Goal: Transaction & Acquisition: Obtain resource

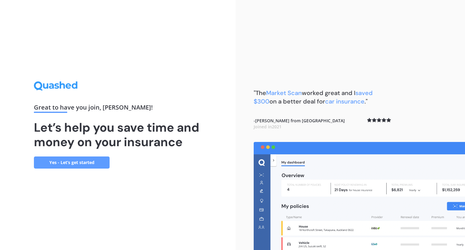
click at [85, 162] on link "Yes - Let’s get started" at bounding box center [72, 163] width 76 height 12
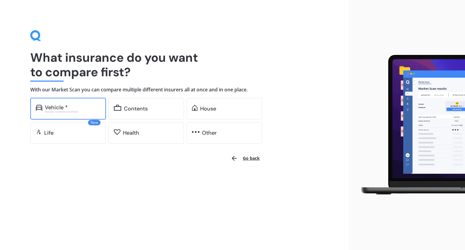
click at [63, 105] on div "Vehicle *" at bounding box center [56, 108] width 23 height 6
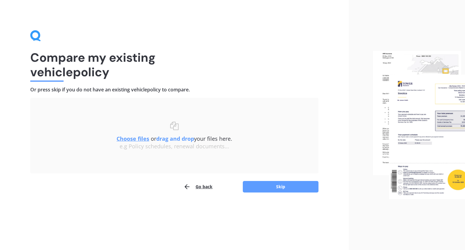
click at [135, 141] on u "Choose files" at bounding box center [133, 138] width 33 height 7
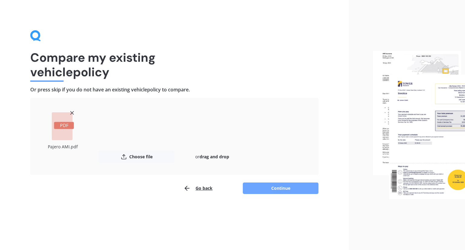
click at [283, 188] on button "Continue" at bounding box center [281, 189] width 76 height 12
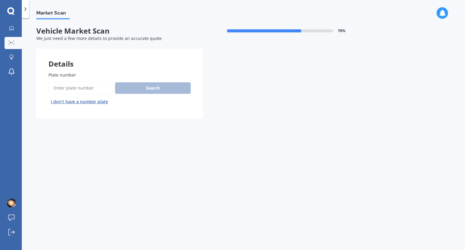
click at [78, 88] on input "Plate number" at bounding box center [80, 88] width 64 height 13
click at [72, 87] on input "Plate number" at bounding box center [80, 88] width 64 height 13
type input "LYF136"
click at [150, 88] on button "Search" at bounding box center [153, 88] width 76 height 12
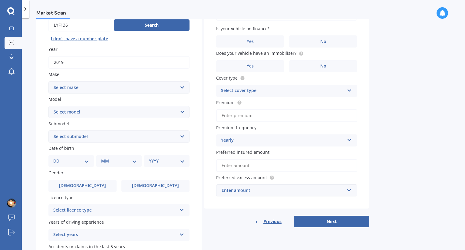
scroll to position [64, 0]
click at [182, 83] on select "Select make AC ALFA ROMEO ASTON MARTIN AUDI AUSTIN BEDFORD Bentley BMW BYD CADI…" at bounding box center [118, 87] width 141 height 12
select select "MITSUBISHI"
click at [48, 81] on select "Select make AC ALFA ROMEO ASTON MARTIN AUDI AUSTIN BEDFORD Bentley BMW BYD CADI…" at bounding box center [118, 87] width 141 height 12
click at [177, 113] on select "Select model 380 Airtrek Aspire ASX [PERSON_NAME] Challenger Challenger Diesel …" at bounding box center [118, 111] width 141 height 12
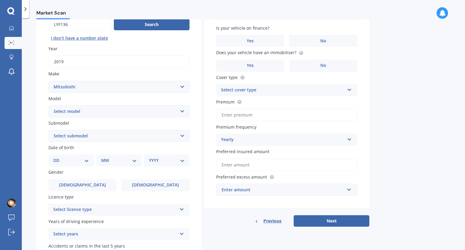
select select "PAJERO"
click at [48, 105] on select "Select model 380 Airtrek Aspire ASX [PERSON_NAME] Challenger Challenger Diesel …" at bounding box center [118, 111] width 141 height 12
click at [180, 133] on select "Select submodel (All other diesel) (All other petrol) Exceed 3.2 Turbo Diesel E…" at bounding box center [118, 136] width 141 height 12
select select "SPORT VRX"
click at [48, 130] on select "Select submodel (All other diesel) (All other petrol) Exceed 3.2 Turbo Diesel E…" at bounding box center [118, 136] width 141 height 12
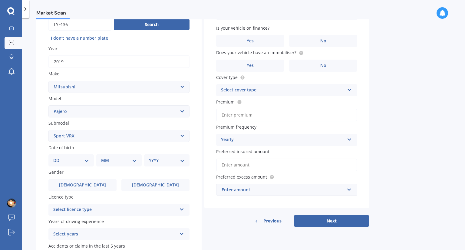
scroll to position [107, 0]
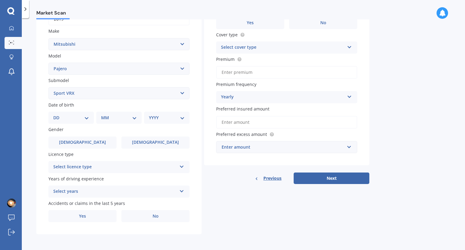
click at [85, 117] on select "DD 01 02 03 04 05 06 07 08 09 10 11 12 13 14 15 16 17 18 19 20 21 22 23 24 25 2…" at bounding box center [71, 118] width 36 height 7
select select "23"
click at [58, 115] on select "DD 01 02 03 04 05 06 07 08 09 10 11 12 13 14 15 16 17 18 19 20 21 22 23 24 25 2…" at bounding box center [71, 118] width 36 height 7
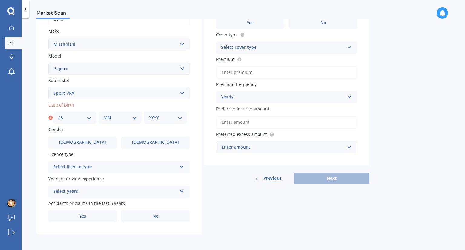
click at [130, 118] on select "MM 01 02 03 04 05 06 07 08 09 10 11 12" at bounding box center [120, 118] width 33 height 7
select select "03"
click at [104, 115] on select "MM 01 02 03 04 05 06 07 08 09 10 11 12" at bounding box center [120, 118] width 33 height 7
click at [180, 119] on select "YYYY 2025 2024 2023 2022 2021 2020 2019 2018 2017 2016 2015 2014 2013 2012 2011…" at bounding box center [165, 118] width 33 height 7
select select "1972"
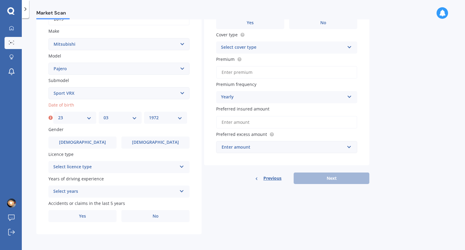
click at [149, 115] on select "YYYY 2025 2024 2023 2022 2021 2020 2019 2018 2017 2016 2015 2014 2013 2012 2011…" at bounding box center [165, 118] width 33 height 7
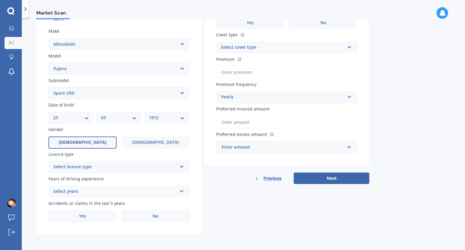
click at [101, 142] on label "[DEMOGRAPHIC_DATA]" at bounding box center [82, 143] width 68 height 12
click at [0, 0] on input "[DEMOGRAPHIC_DATA]" at bounding box center [0, 0] width 0 height 0
click at [158, 168] on div "Select licence type" at bounding box center [115, 167] width 124 height 7
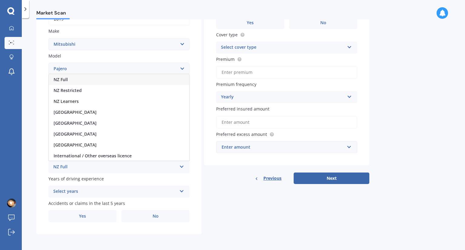
click at [141, 78] on div "NZ Full" at bounding box center [119, 79] width 141 height 11
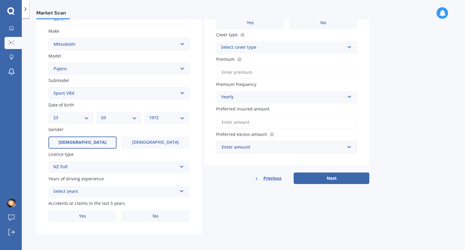
click at [158, 192] on div "Select years" at bounding box center [115, 191] width 124 height 7
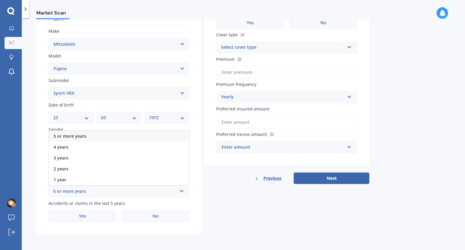
click at [156, 137] on div "5 or more years" at bounding box center [119, 136] width 141 height 11
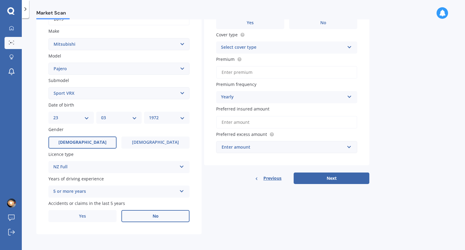
click at [155, 219] on label "No" at bounding box center [156, 216] width 68 height 12
click at [0, 0] on input "No" at bounding box center [0, 0] width 0 height 0
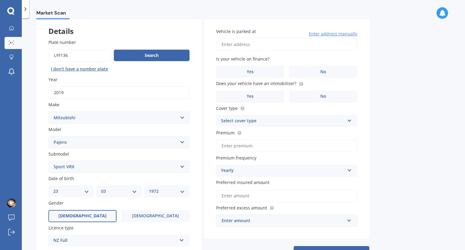
scroll to position [0, 0]
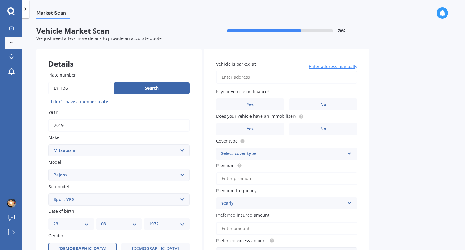
click at [278, 77] on input "Vehicle is parked at" at bounding box center [286, 77] width 141 height 13
type input "[STREET_ADDRESS]"
click at [307, 102] on label "No" at bounding box center [323, 104] width 68 height 12
click at [0, 0] on input "No" at bounding box center [0, 0] width 0 height 0
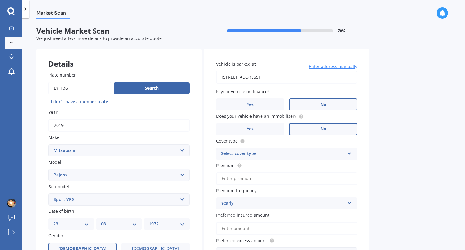
click at [313, 129] on label "No" at bounding box center [323, 129] width 68 height 12
click at [0, 0] on input "No" at bounding box center [0, 0] width 0 height 0
click at [332, 154] on div "Select cover type" at bounding box center [283, 153] width 124 height 7
click at [298, 164] on div "Comprehensive" at bounding box center [287, 165] width 141 height 11
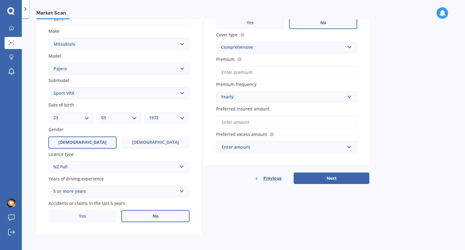
scroll to position [107, 0]
click at [343, 94] on div "Yearly" at bounding box center [283, 97] width 124 height 7
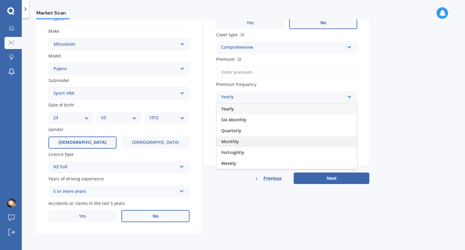
click at [325, 143] on div "Monthly" at bounding box center [287, 141] width 141 height 11
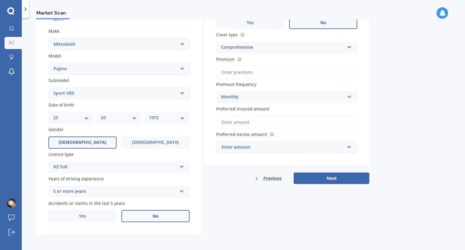
click at [328, 120] on input "Preferred insured amount" at bounding box center [286, 122] width 141 height 13
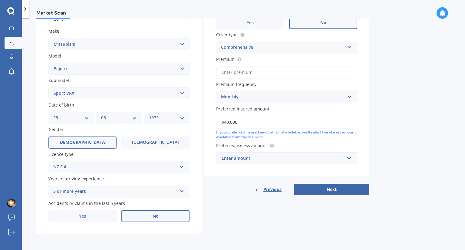
type input "$40,000"
click at [338, 160] on div "Enter amount" at bounding box center [283, 158] width 123 height 7
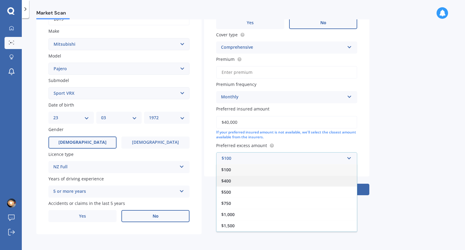
click at [327, 179] on div "$400" at bounding box center [287, 180] width 141 height 11
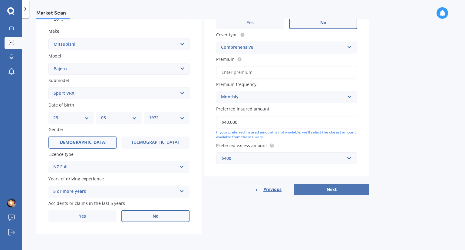
click at [332, 188] on button "Next" at bounding box center [332, 190] width 76 height 12
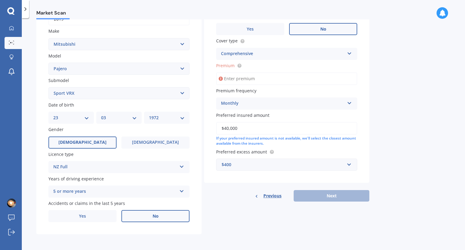
scroll to position [41, 0]
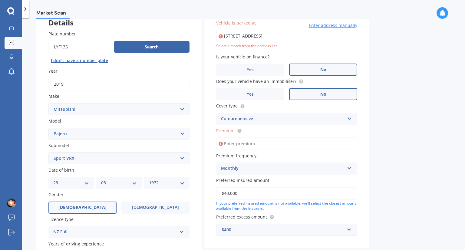
click at [290, 38] on input "[STREET_ADDRESS]" at bounding box center [286, 36] width 141 height 13
drag, startPoint x: 274, startPoint y: 36, endPoint x: 343, endPoint y: 26, distance: 69.5
click at [343, 30] on div "[STREET_ADDRESS] Enter address manually" at bounding box center [286, 36] width 141 height 13
type input "[STREET_ADDRESS]"
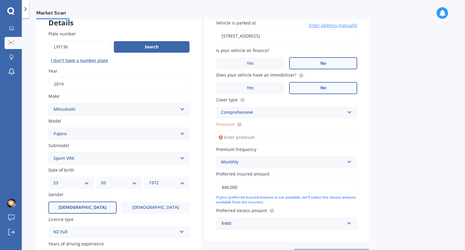
scroll to position [107, 0]
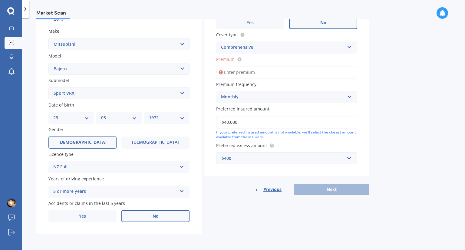
click at [265, 73] on input "Premium" at bounding box center [286, 72] width 141 height 13
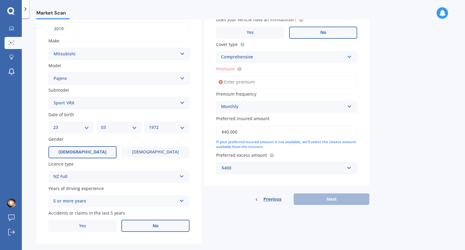
scroll to position [95, 0]
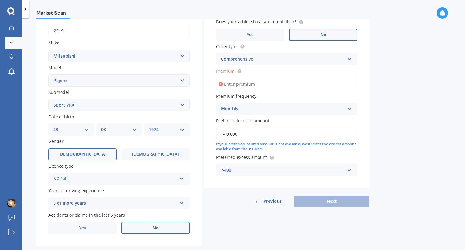
click at [270, 135] on input "$40,000" at bounding box center [286, 134] width 141 height 13
type input "$32,900"
click at [275, 83] on input "Premium" at bounding box center [286, 84] width 141 height 13
click at [249, 84] on input "Premium" at bounding box center [286, 84] width 141 height 13
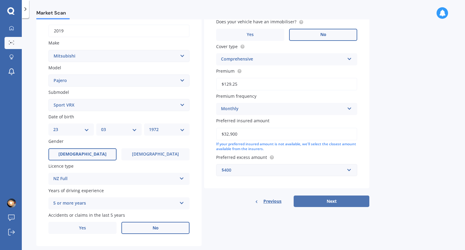
type input "$129.25"
click at [331, 198] on button "Next" at bounding box center [332, 202] width 76 height 12
select select "23"
select select "03"
select select "1972"
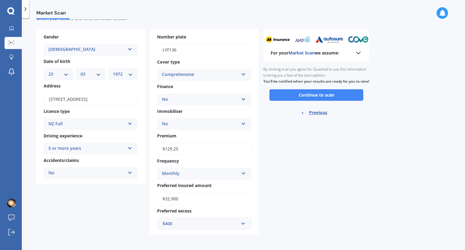
scroll to position [20, 0]
click at [317, 101] on button "Continue to scan" at bounding box center [317, 96] width 94 height 12
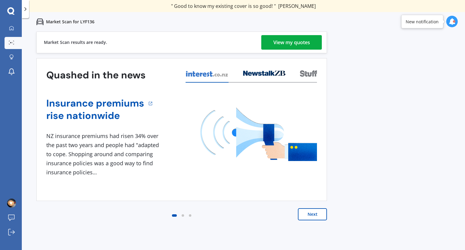
click at [292, 42] on div "View my quotes" at bounding box center [292, 42] width 37 height 15
